Goal: Task Accomplishment & Management: Complete application form

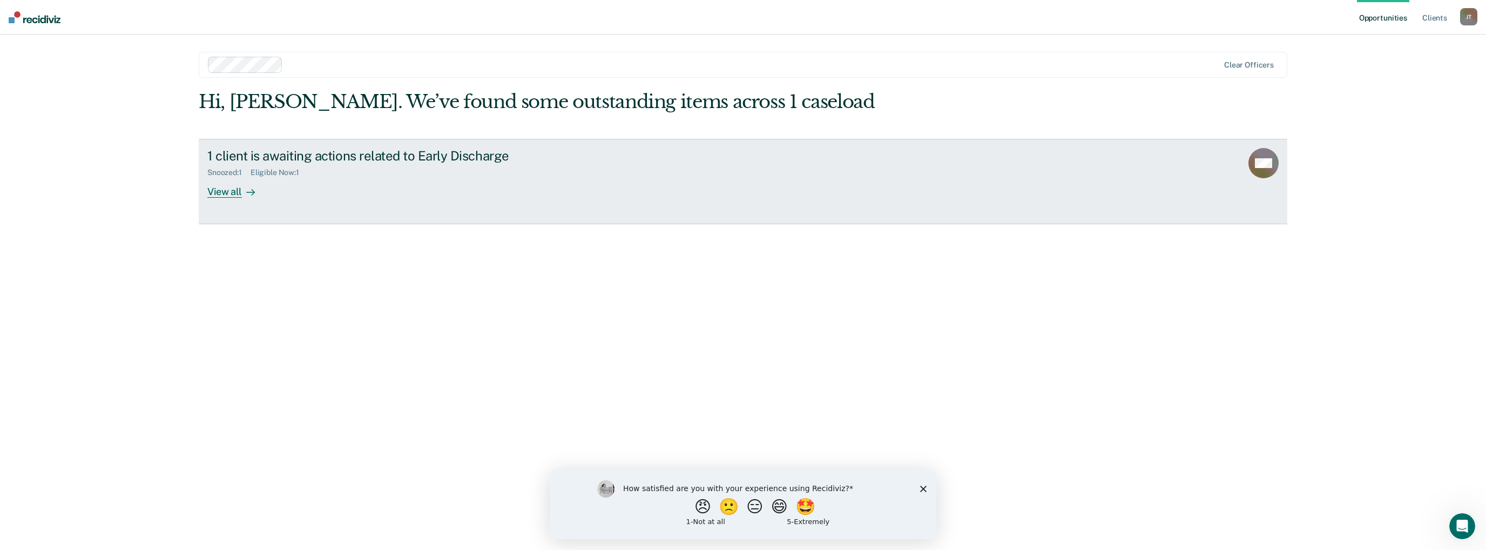
click at [236, 193] on div "View all" at bounding box center [237, 187] width 60 height 21
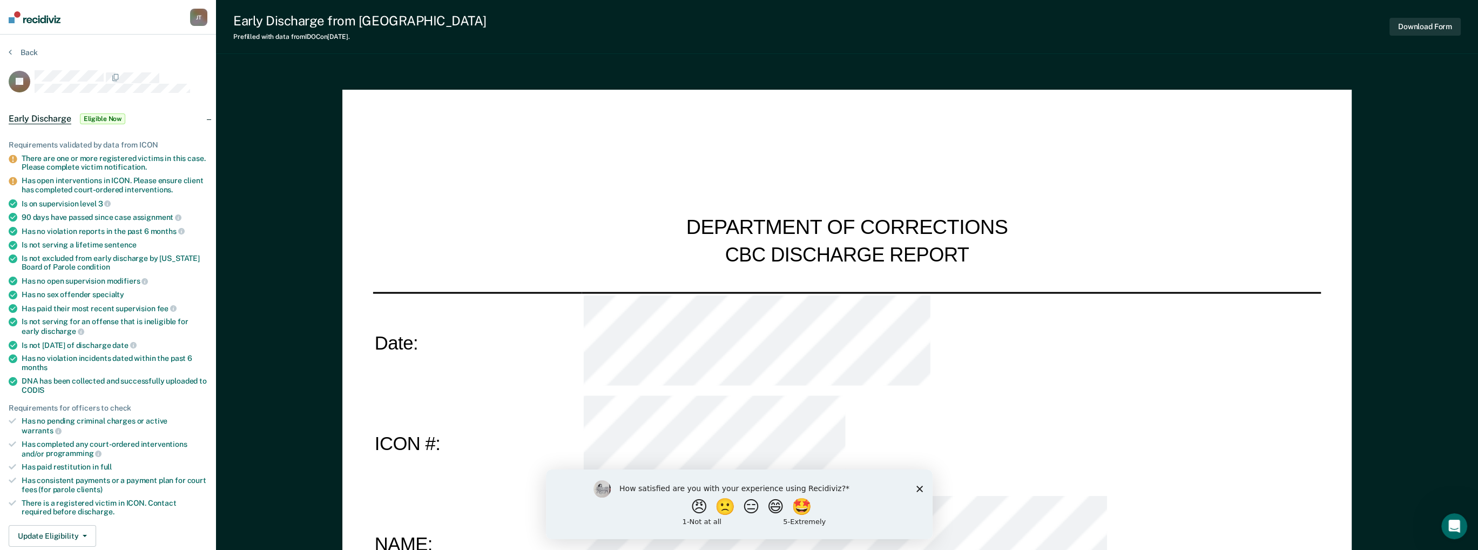
type textarea "x"
